Goal: Obtain resource: Download file/media

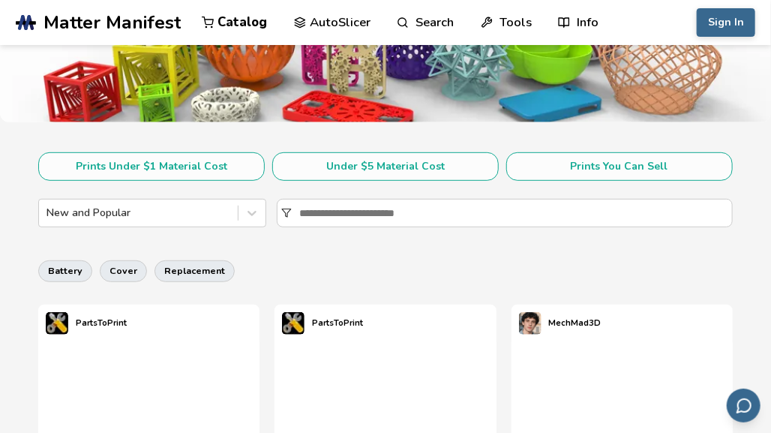
scroll to position [209, 0]
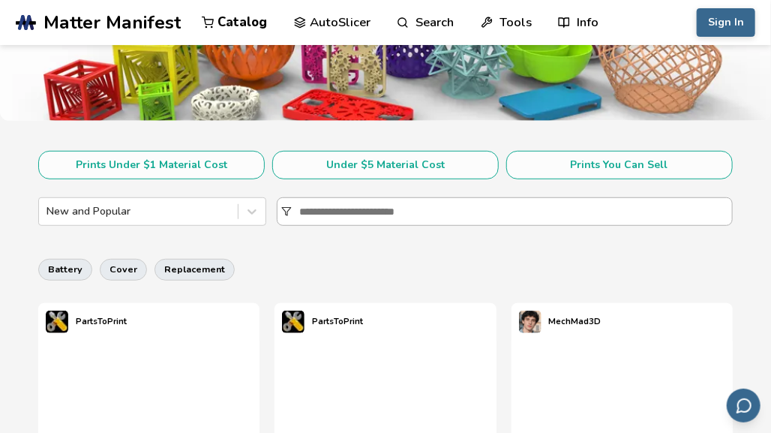
click at [353, 215] on input at bounding box center [515, 211] width 432 height 27
type input "******"
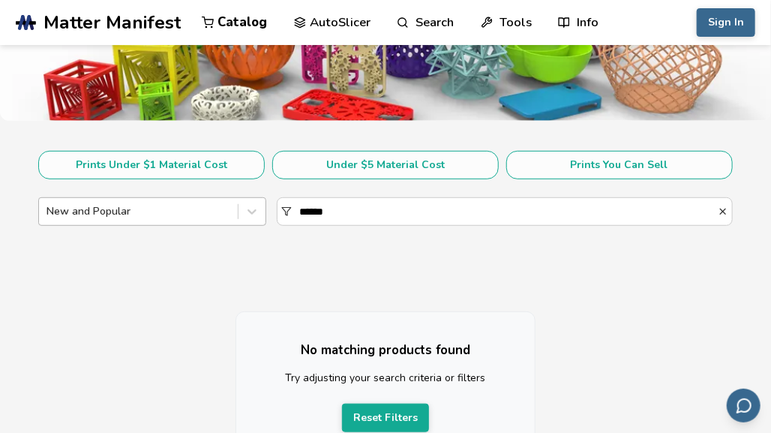
drag, startPoint x: 353, startPoint y: 215, endPoint x: 224, endPoint y: 208, distance: 129.3
click at [224, 208] on div "New and Popular ******" at bounding box center [385, 211] width 694 height 29
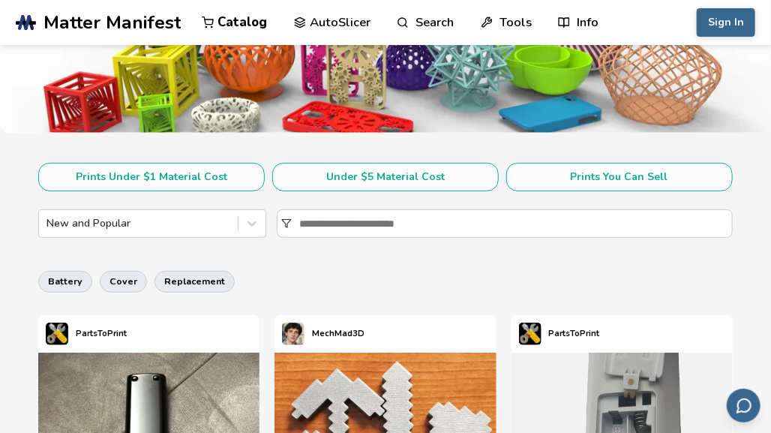
scroll to position [200, 0]
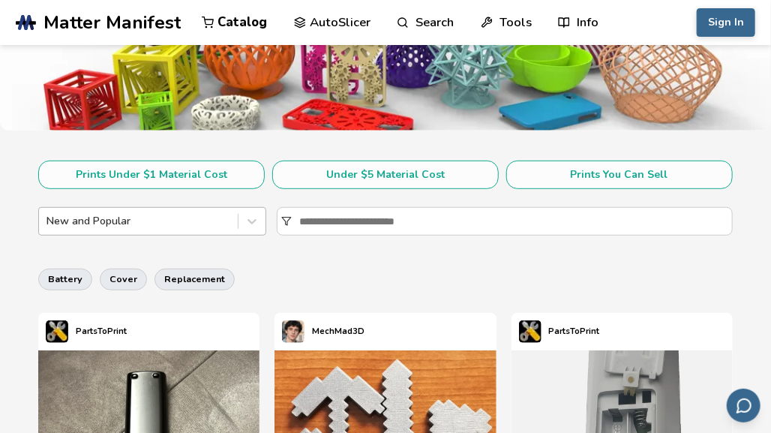
click at [153, 230] on div "New and Popular" at bounding box center [138, 221] width 199 height 21
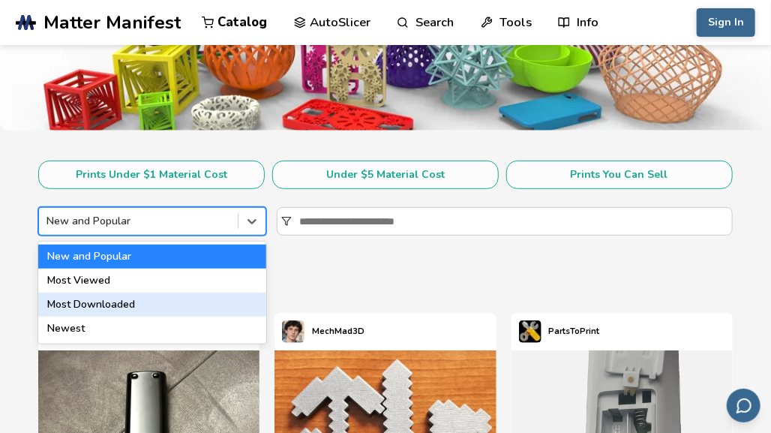
click at [134, 305] on div "Most Downloaded" at bounding box center [152, 305] width 228 height 24
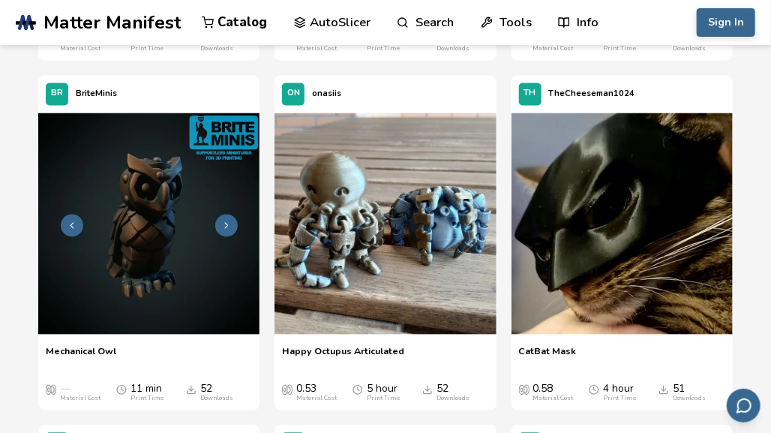
scroll to position [2951, 0]
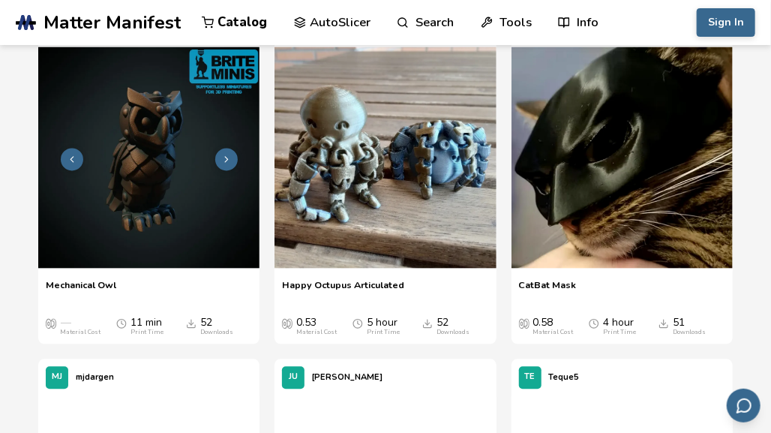
click at [151, 200] on img at bounding box center [148, 157] width 221 height 221
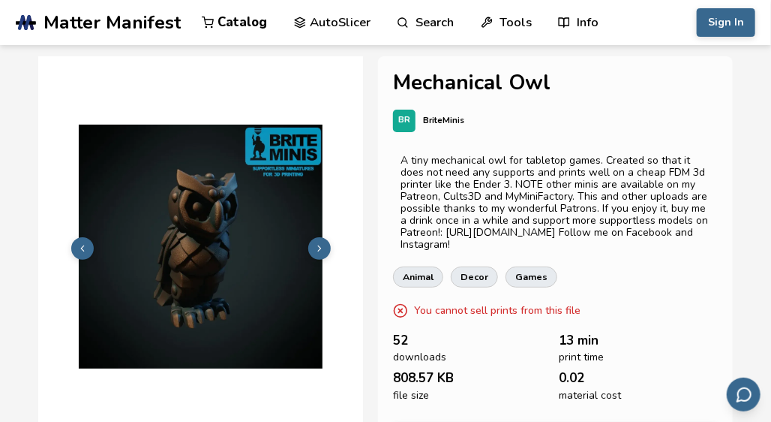
drag, startPoint x: 315, startPoint y: 262, endPoint x: 334, endPoint y: 244, distance: 26.0
click at [331, 244] on button at bounding box center [319, 248] width 23 height 23
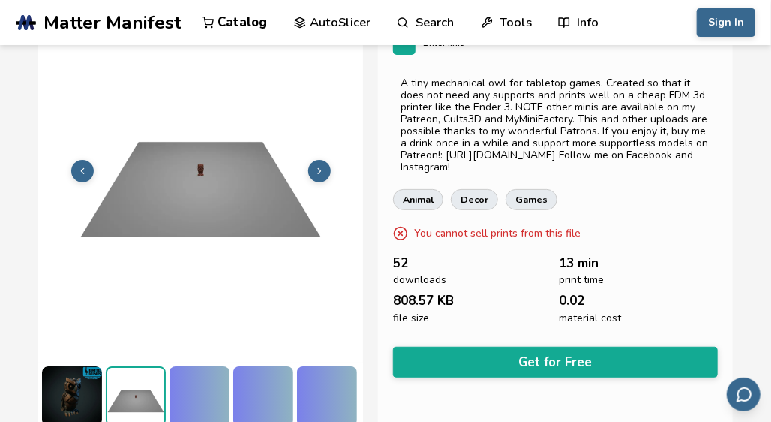
scroll to position [81, 0]
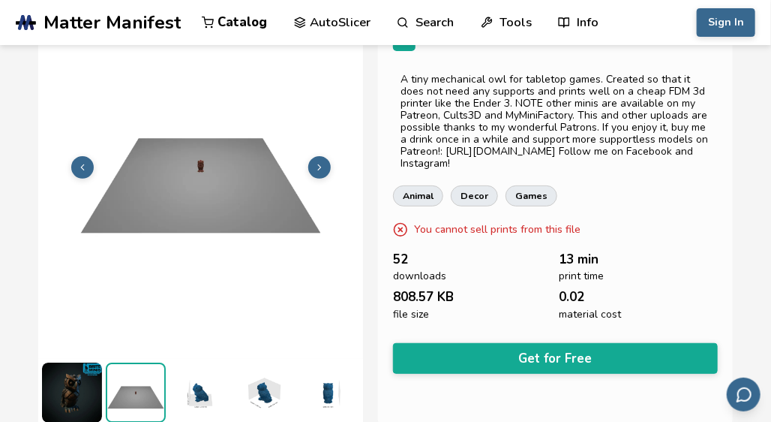
click at [323, 168] on icon at bounding box center [319, 167] width 11 height 11
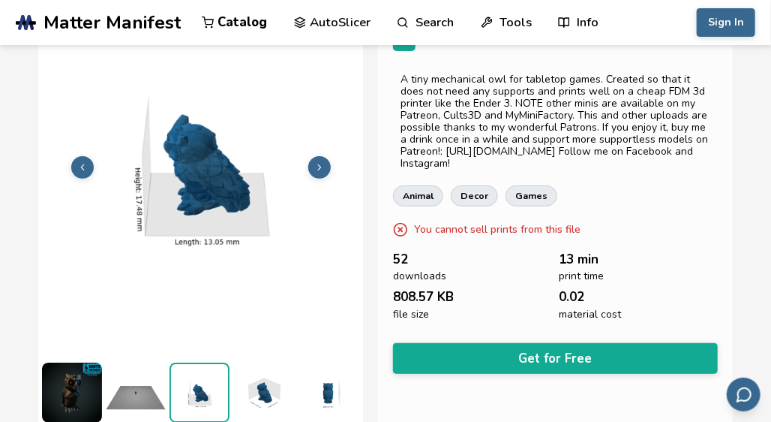
click at [323, 168] on icon at bounding box center [319, 167] width 11 height 11
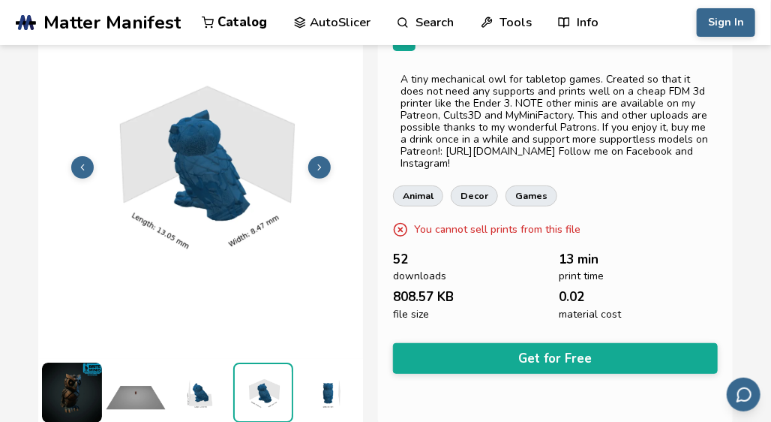
click at [323, 168] on icon at bounding box center [319, 167] width 11 height 11
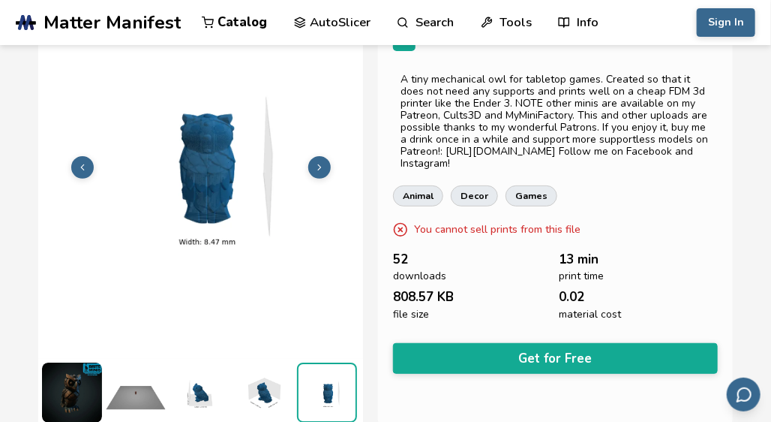
click at [323, 168] on icon at bounding box center [319, 167] width 11 height 11
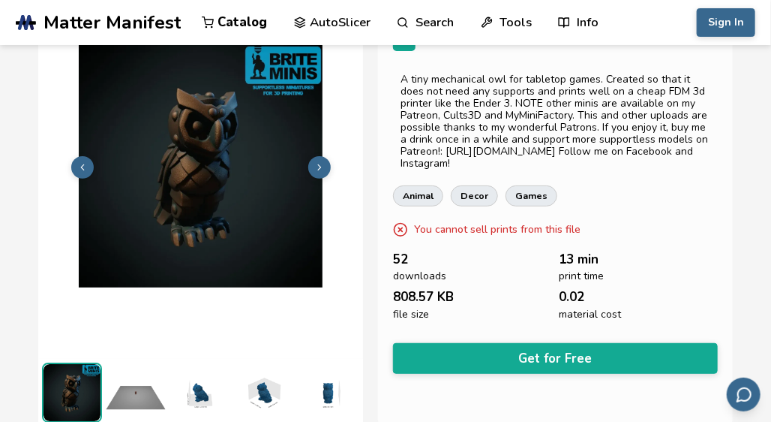
click at [323, 168] on icon at bounding box center [319, 167] width 11 height 11
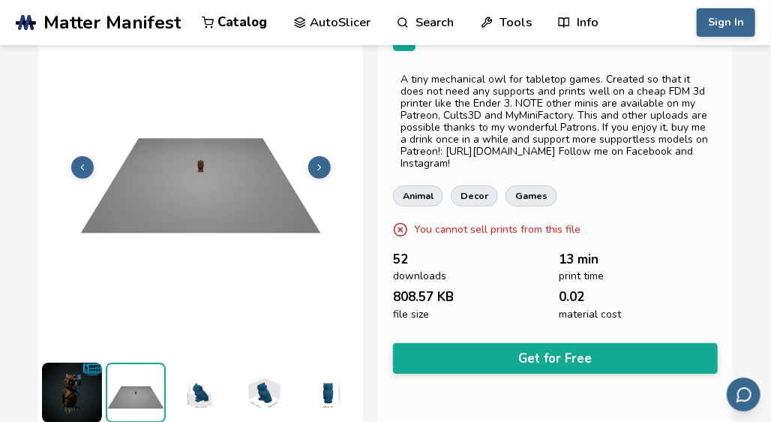
click at [323, 168] on icon at bounding box center [319, 167] width 11 height 11
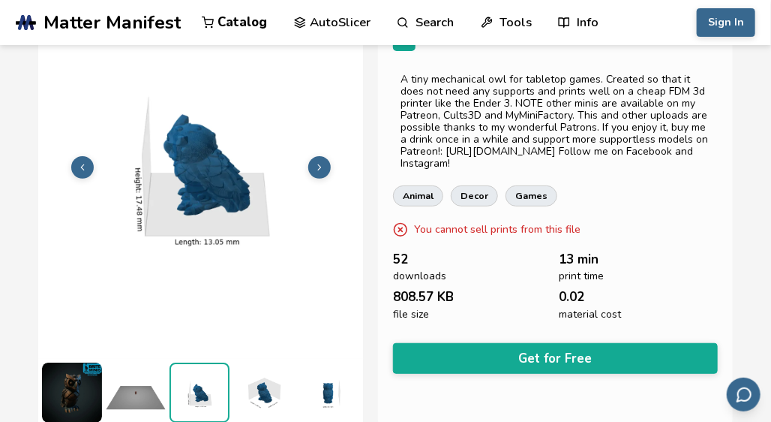
click at [323, 168] on icon at bounding box center [319, 167] width 11 height 11
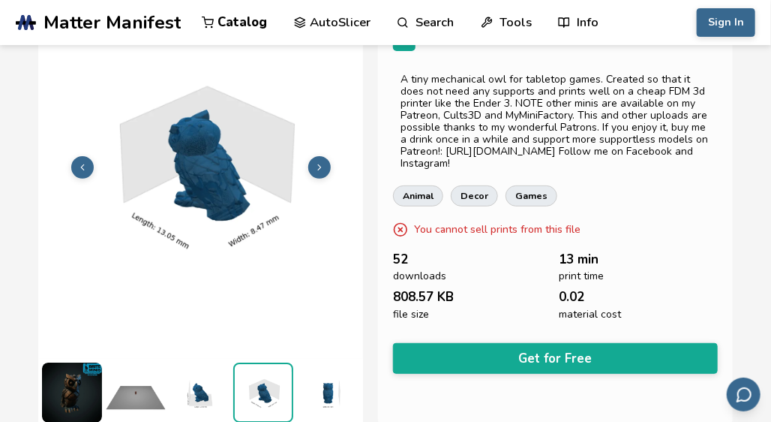
click at [323, 168] on icon at bounding box center [319, 167] width 11 height 11
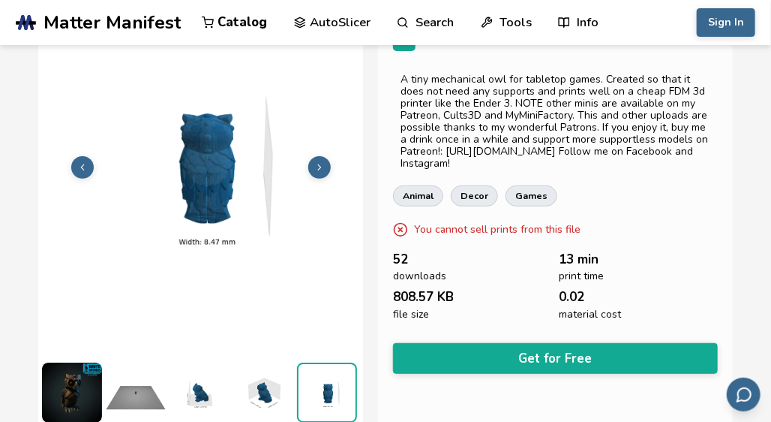
click at [323, 168] on icon at bounding box center [319, 167] width 11 height 11
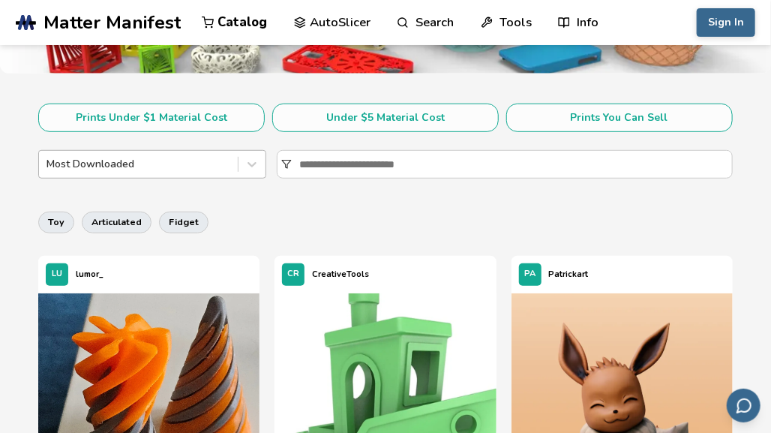
scroll to position [256, 0]
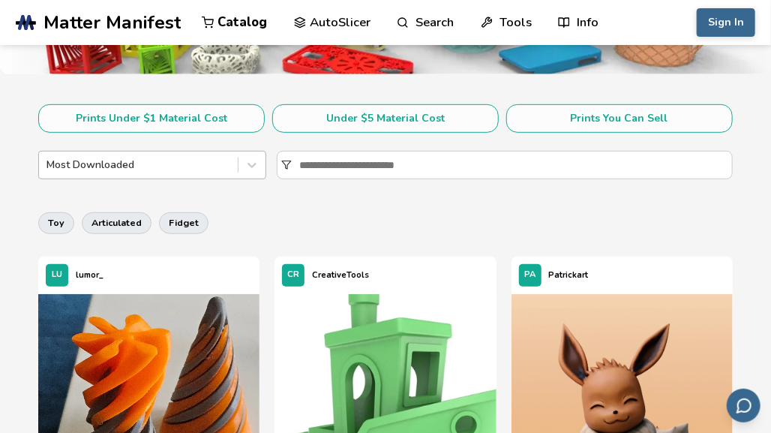
click at [149, 161] on div at bounding box center [139, 165] width 184 height 15
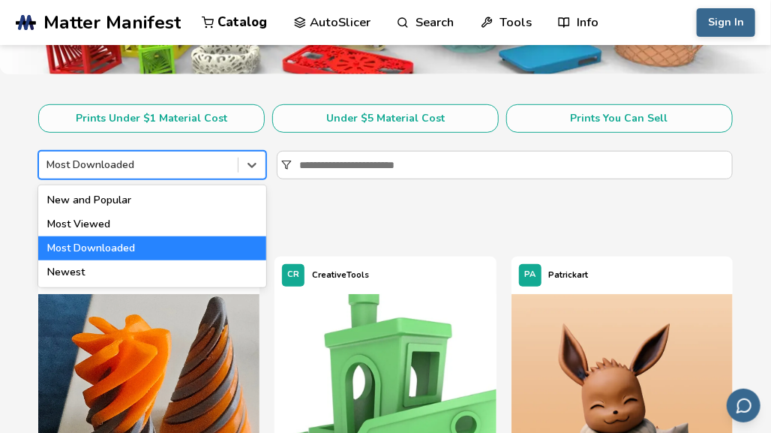
click at [148, 166] on div at bounding box center [139, 165] width 184 height 15
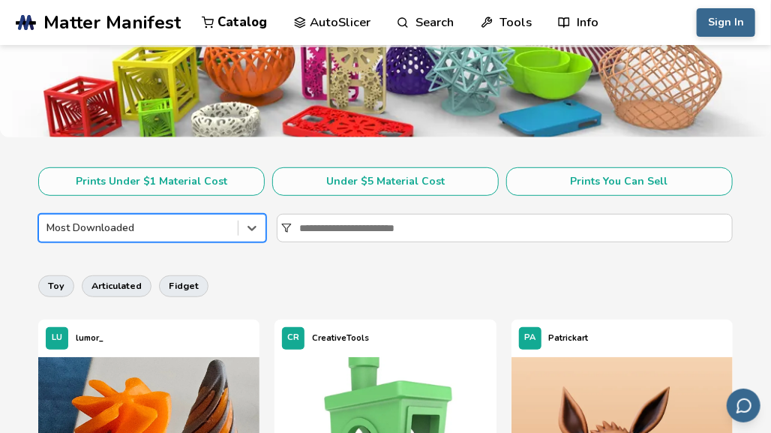
scroll to position [191, 0]
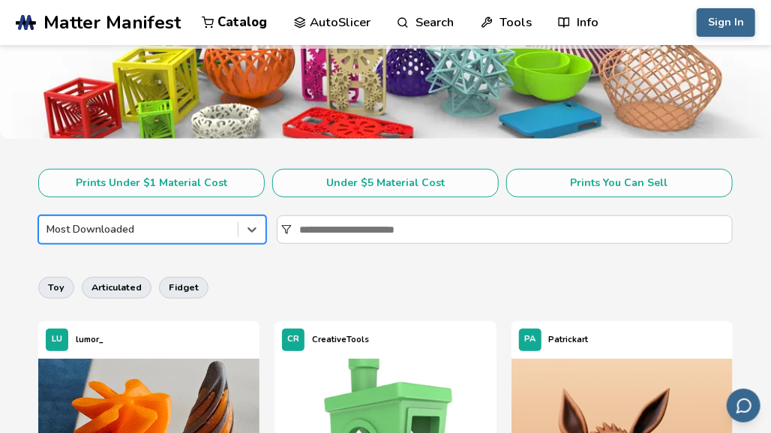
click at [177, 300] on div "toy articulated fidget" at bounding box center [385, 287] width 694 height 36
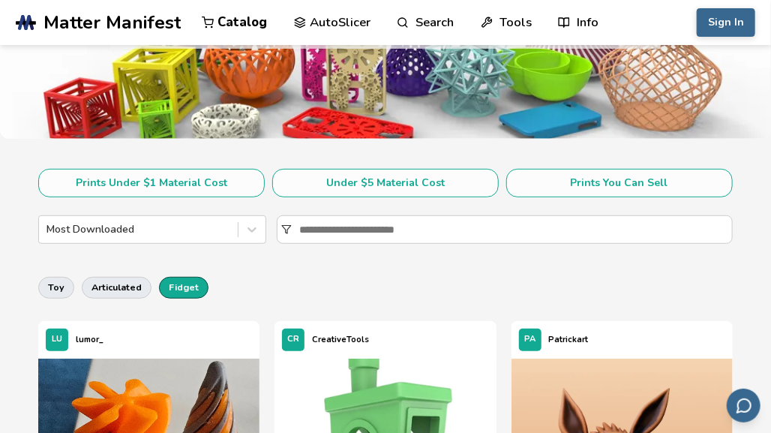
click at [175, 285] on button "fidget" at bounding box center [184, 287] width 50 height 21
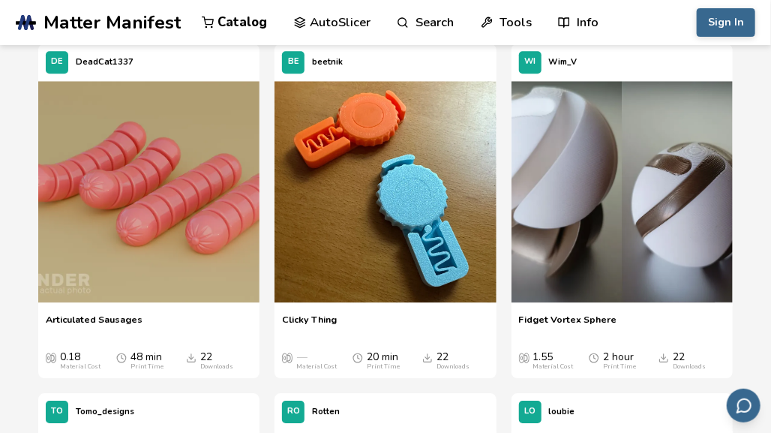
scroll to position [3272, 0]
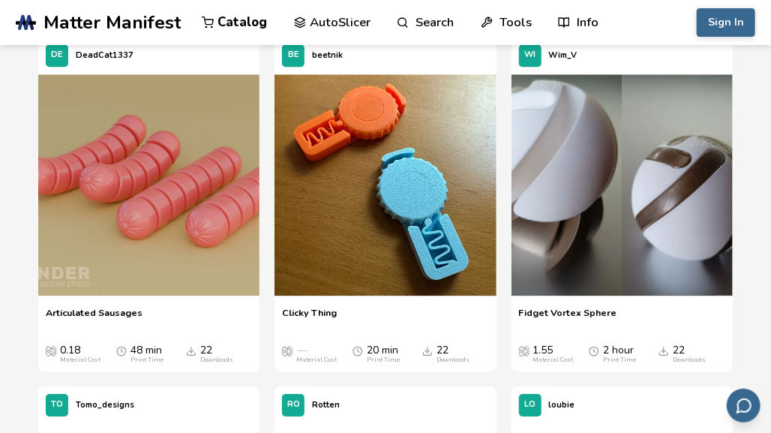
click at [254, 335] on div "Articulated Sausages Articulated Sausages 0.18 Material Cost 48 min Print Time …" at bounding box center [148, 335] width 221 height 72
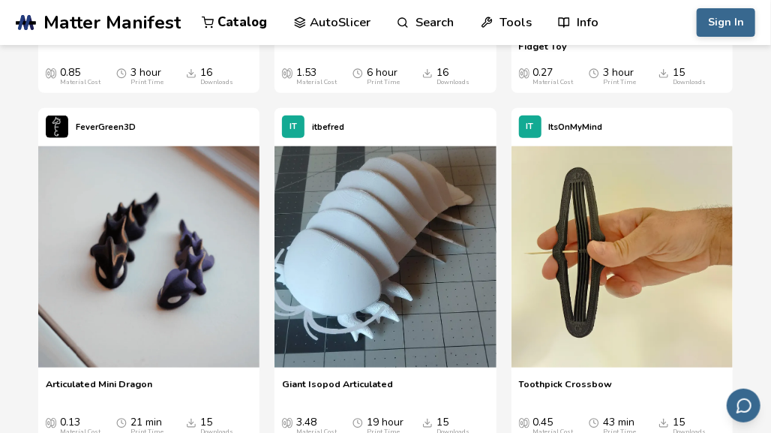
scroll to position [4252, 0]
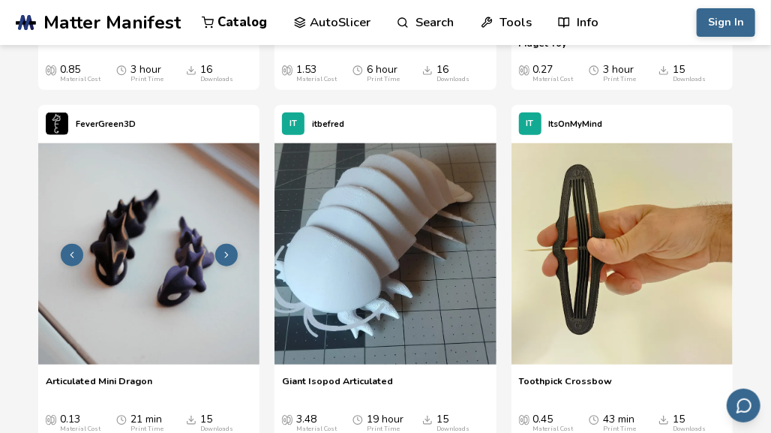
click at [215, 347] on img at bounding box center [148, 253] width 221 height 221
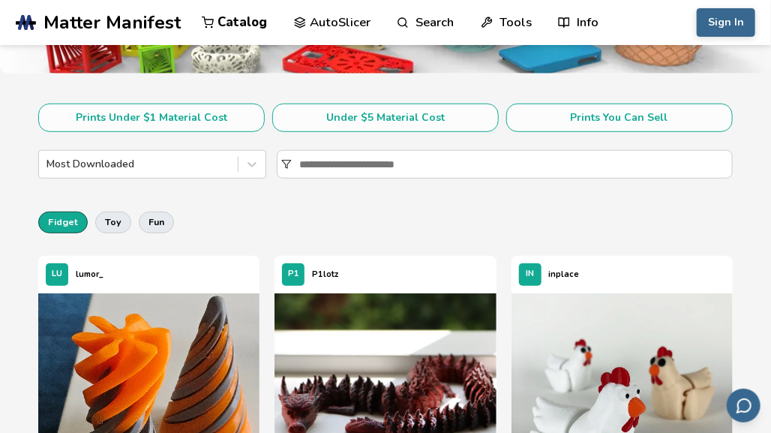
scroll to position [262, 0]
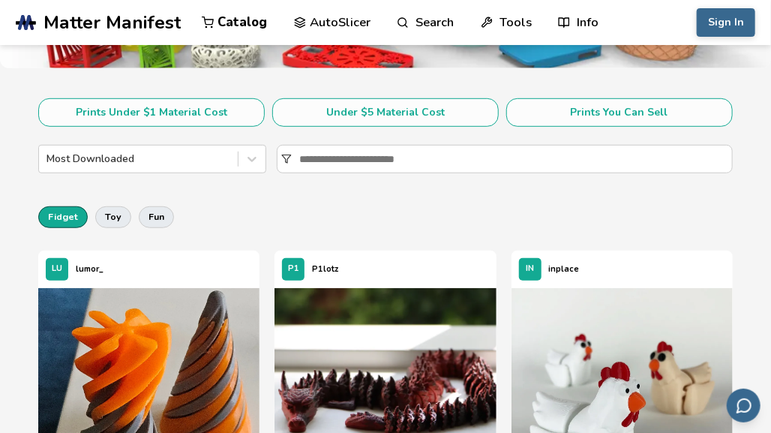
click at [60, 215] on button "fidget" at bounding box center [63, 216] width 50 height 21
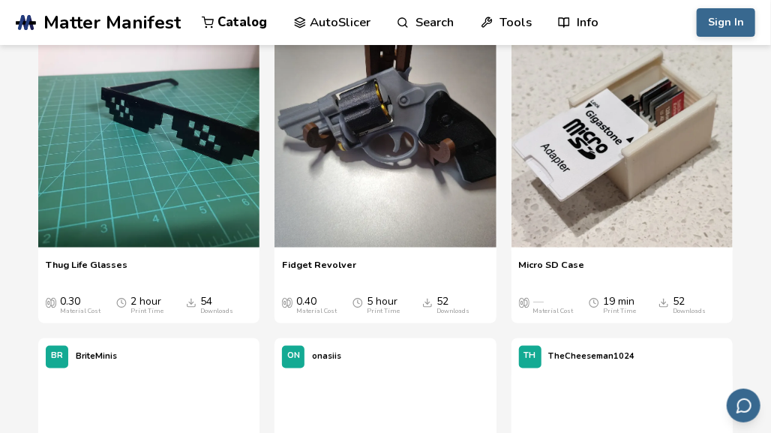
scroll to position [2623, 0]
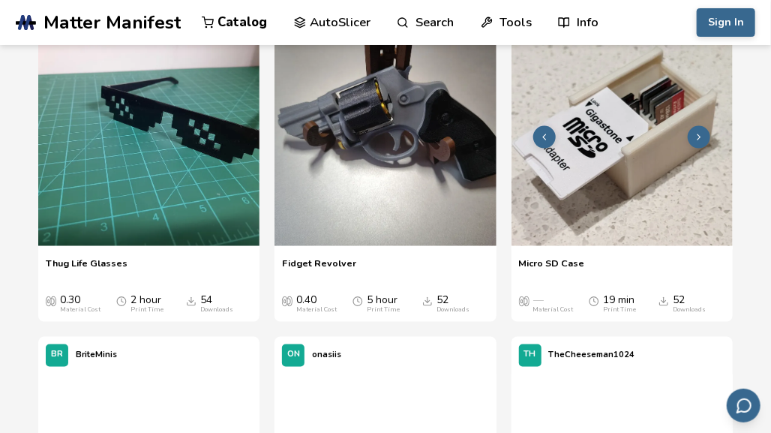
click at [602, 198] on img at bounding box center [622, 135] width 221 height 221
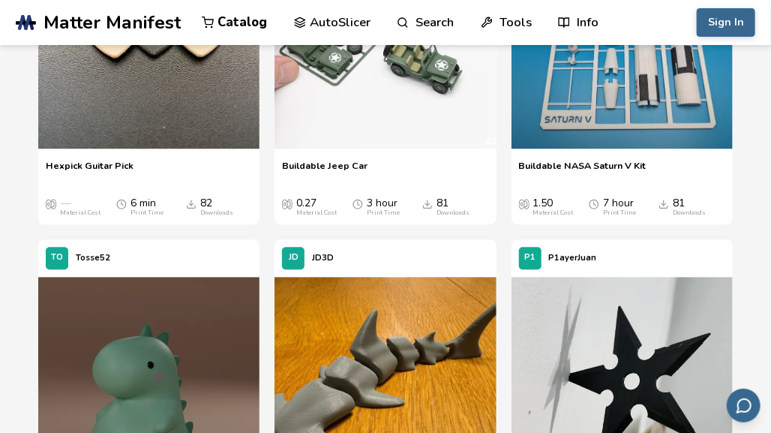
scroll to position [1312, 0]
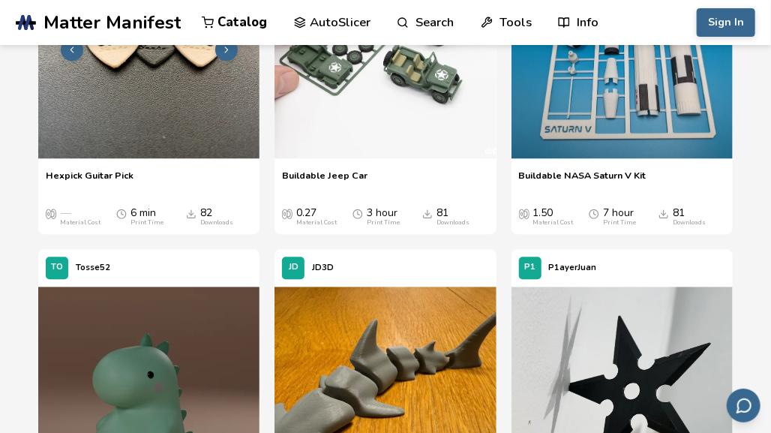
click at [186, 159] on picture at bounding box center [148, 49] width 221 height 224
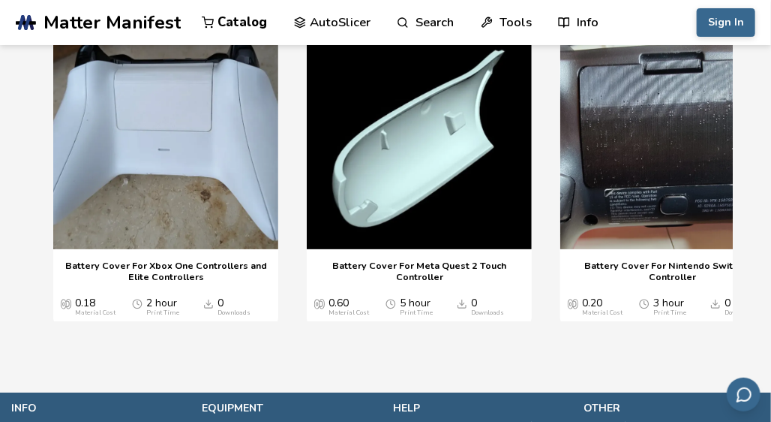
scroll to position [1880, 5]
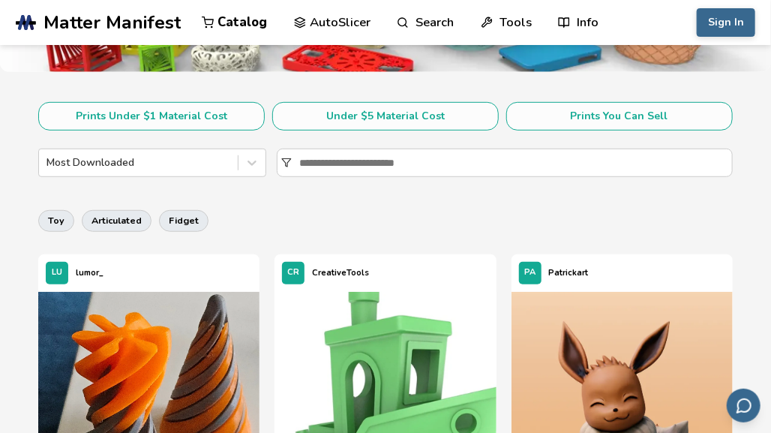
scroll to position [257, 0]
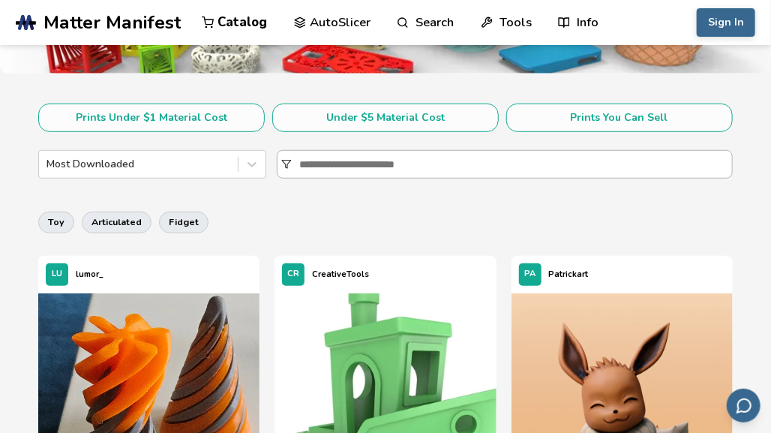
click at [327, 176] on input at bounding box center [515, 164] width 432 height 27
type input "******"
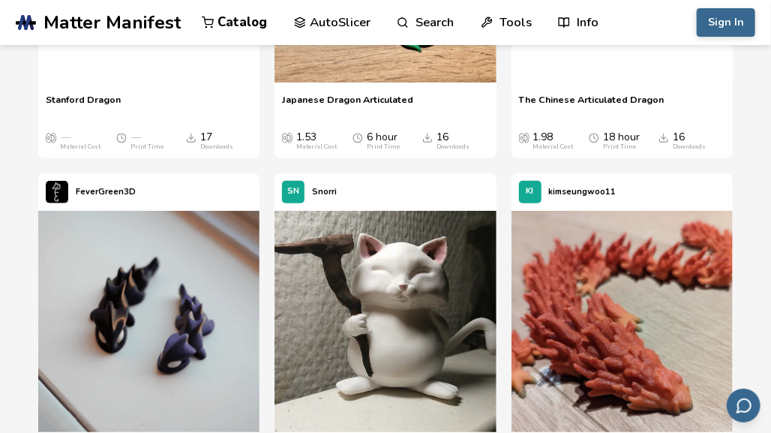
scroll to position [2087, 0]
click at [173, 219] on img at bounding box center [148, 321] width 221 height 221
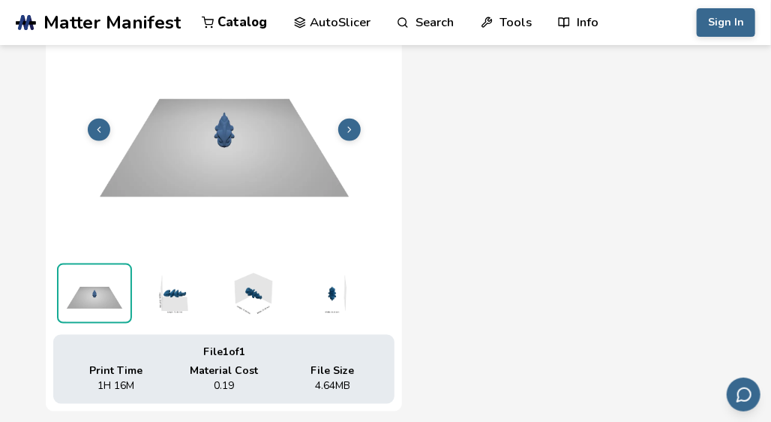
scroll to position [0, 5]
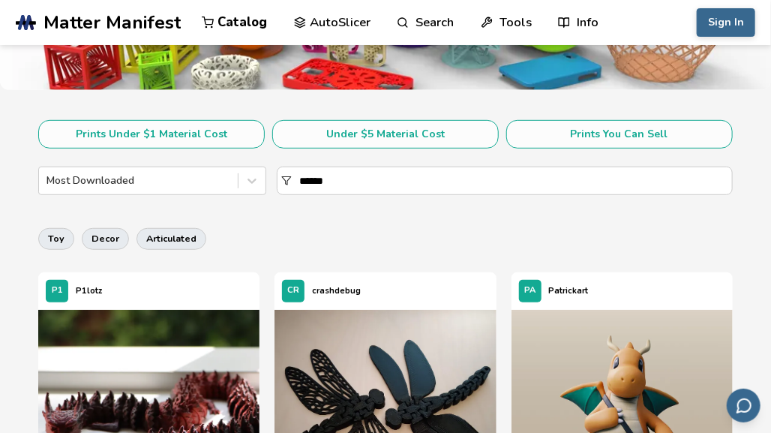
scroll to position [139, 0]
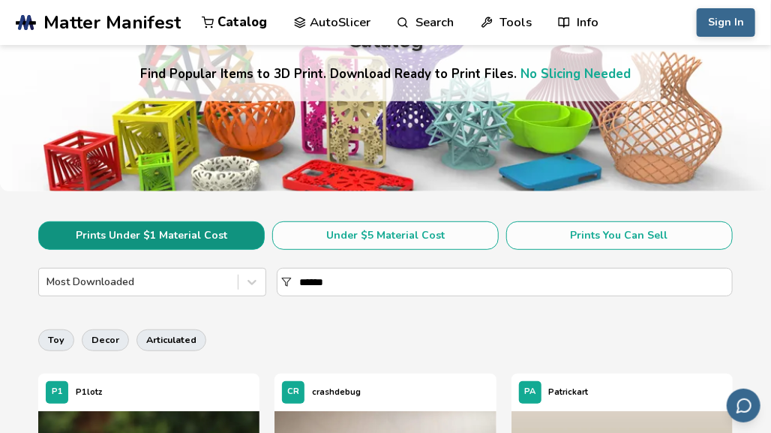
click at [213, 226] on button "Prints Under $1 Material Cost" at bounding box center [151, 235] width 227 height 29
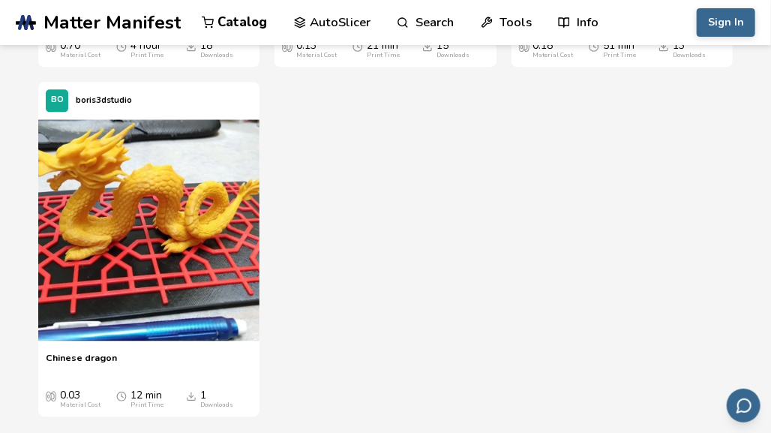
scroll to position [1134, 0]
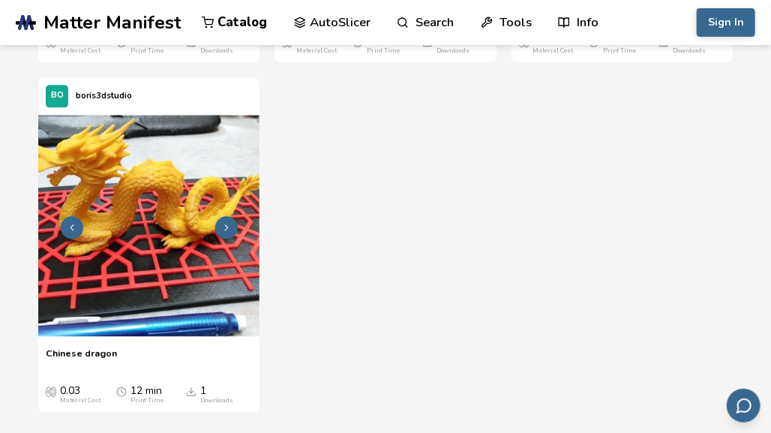
click at [218, 275] on img at bounding box center [148, 225] width 221 height 221
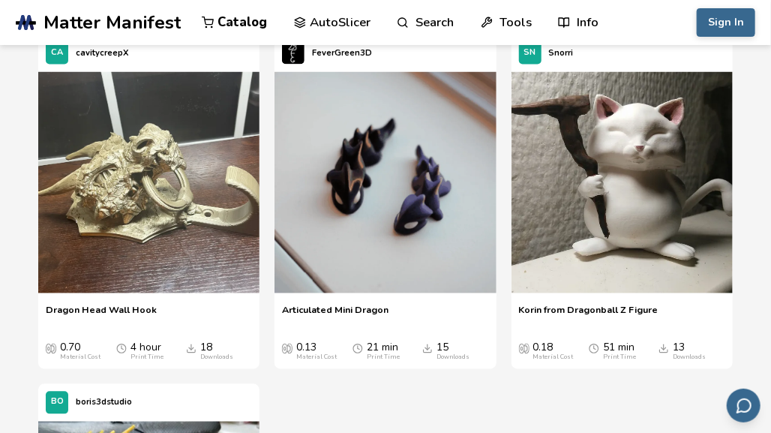
scroll to position [830, 0]
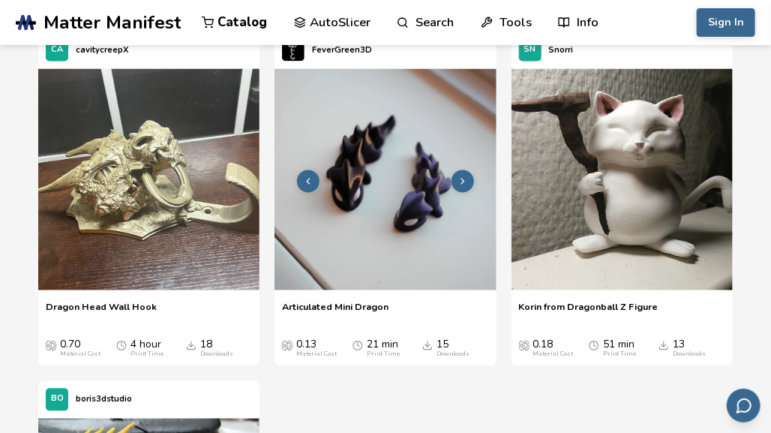
click at [374, 179] on img at bounding box center [385, 179] width 221 height 221
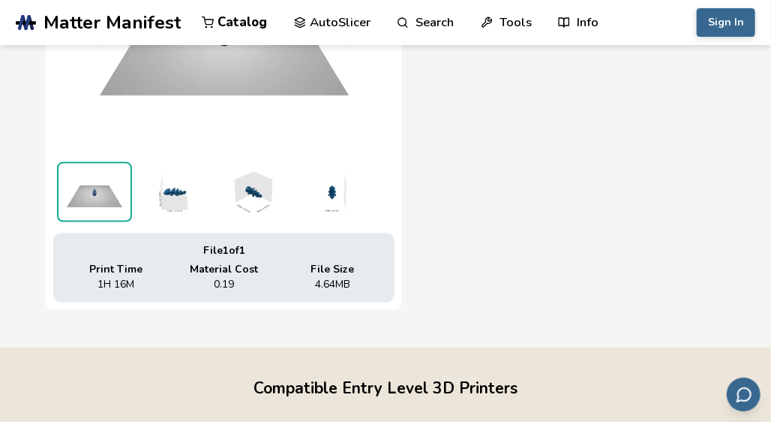
scroll to position [772, 0]
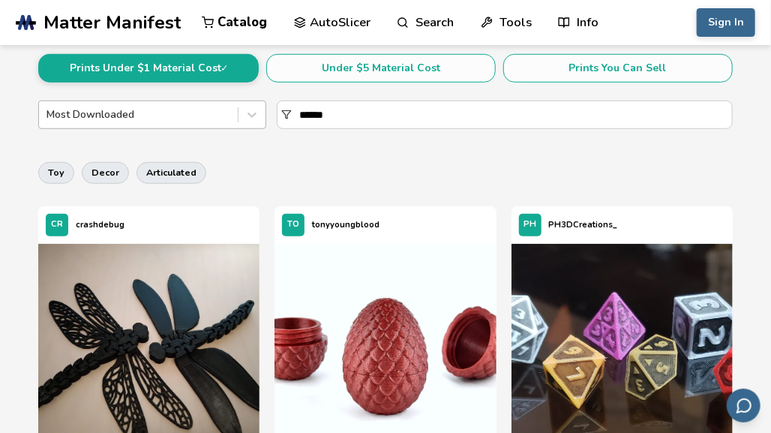
scroll to position [311, 0]
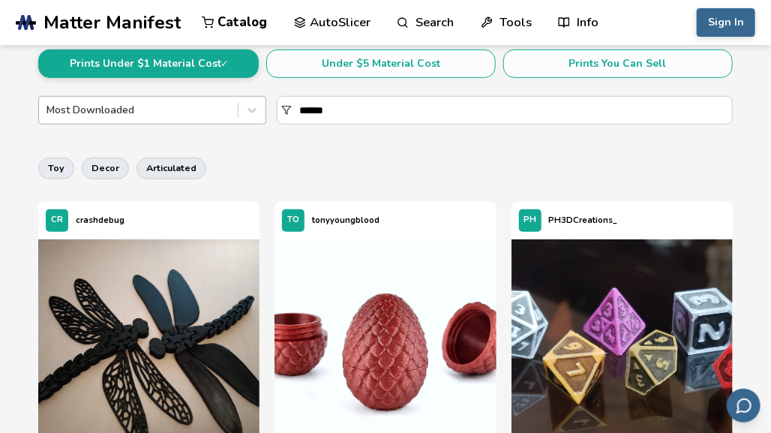
drag, startPoint x: 336, startPoint y: 119, endPoint x: 186, endPoint y: 114, distance: 150.1
click at [186, 113] on div "Most Downloaded ******" at bounding box center [385, 110] width 694 height 29
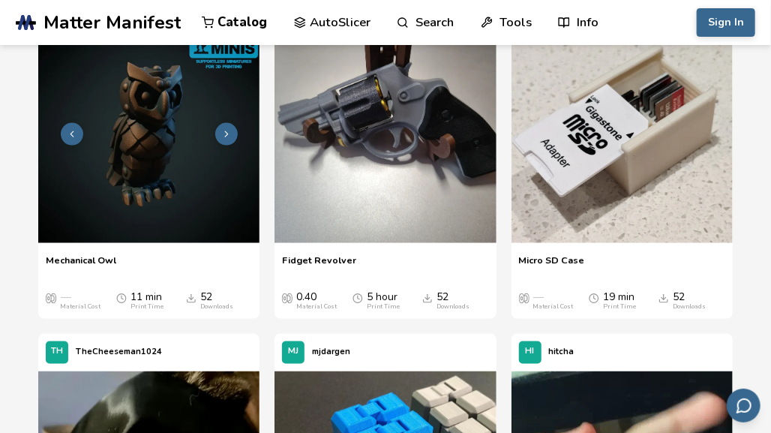
scroll to position [2624, 0]
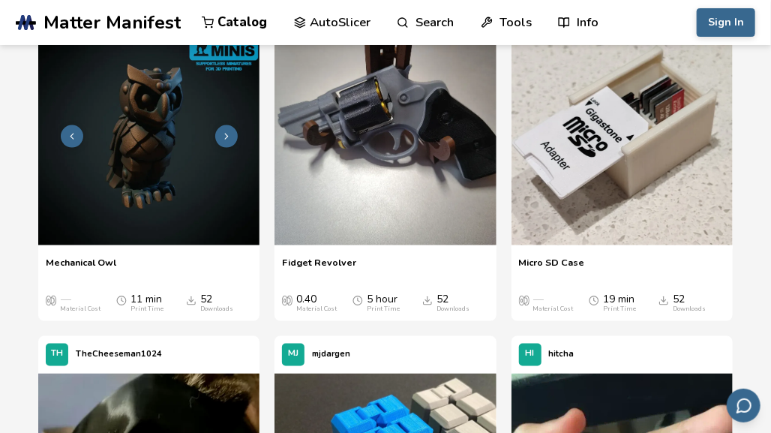
click at [163, 122] on img at bounding box center [148, 134] width 221 height 221
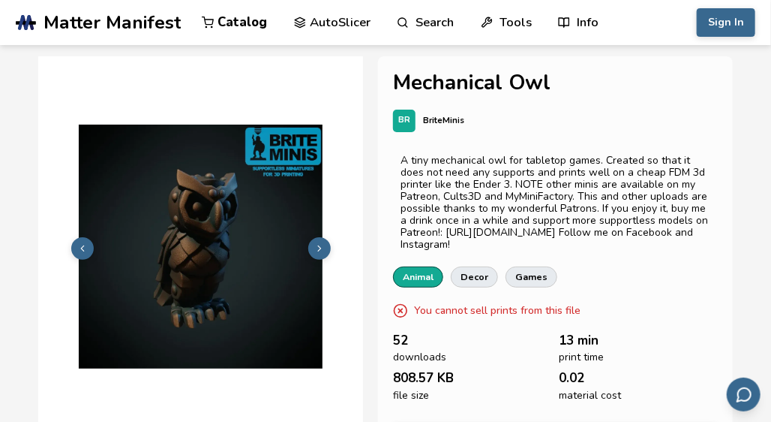
click at [438, 278] on link "animal" at bounding box center [418, 276] width 50 height 21
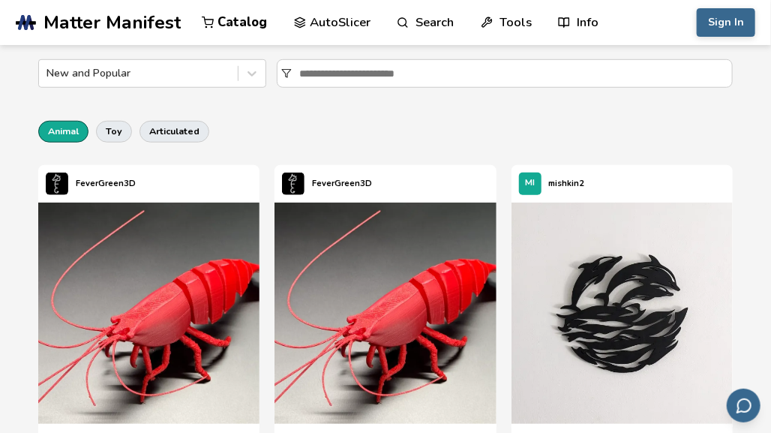
scroll to position [345, 0]
